Goal: Information Seeking & Learning: Learn about a topic

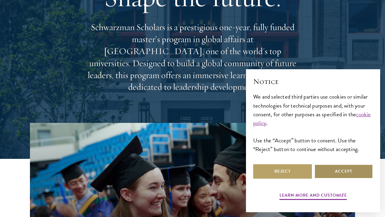
click at [340, 176] on button "Accept" at bounding box center [344, 171] width 59 height 14
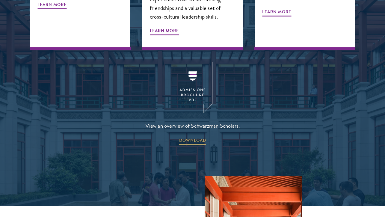
scroll to position [787, 0]
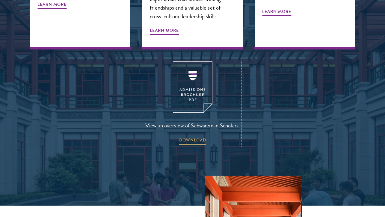
click at [194, 74] on img at bounding box center [193, 86] width 40 height 51
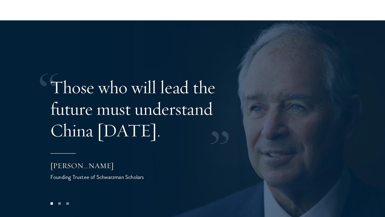
scroll to position [1125, 0]
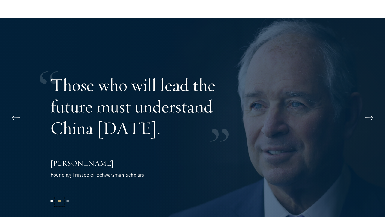
click at [58, 197] on button "2" at bounding box center [60, 201] width 8 height 8
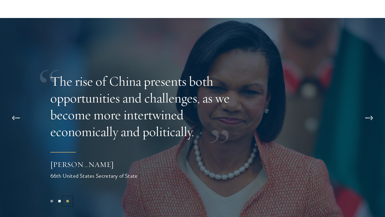
click at [70, 197] on button "3" at bounding box center [68, 201] width 8 height 8
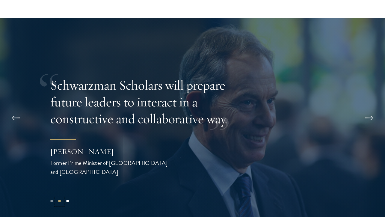
click at [60, 197] on button "2" at bounding box center [60, 201] width 8 height 8
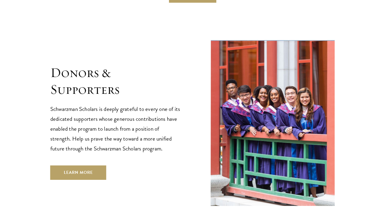
scroll to position [1694, 0]
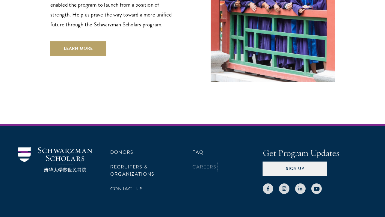
click at [199, 163] on link "Careers" at bounding box center [204, 166] width 24 height 7
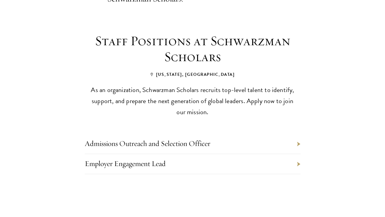
scroll to position [237, 0]
click at [208, 139] on link "Admissions Outreach and Selection Officer" at bounding box center [148, 143] width 126 height 9
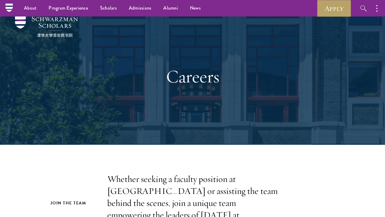
scroll to position [0, 0]
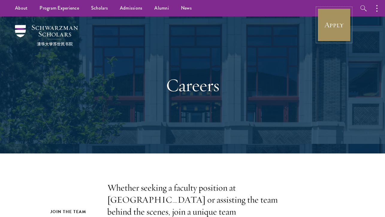
click at [326, 23] on link "Apply" at bounding box center [335, 25] width 34 height 34
